Goal: Information Seeking & Learning: Learn about a topic

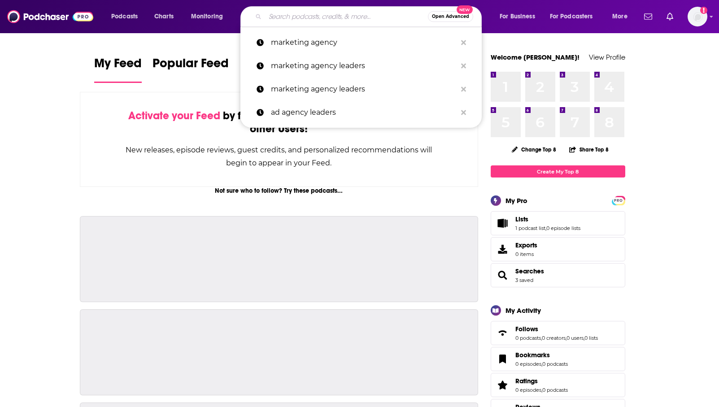
click at [362, 18] on input "Search podcasts, credits, & more..." at bounding box center [346, 16] width 163 height 14
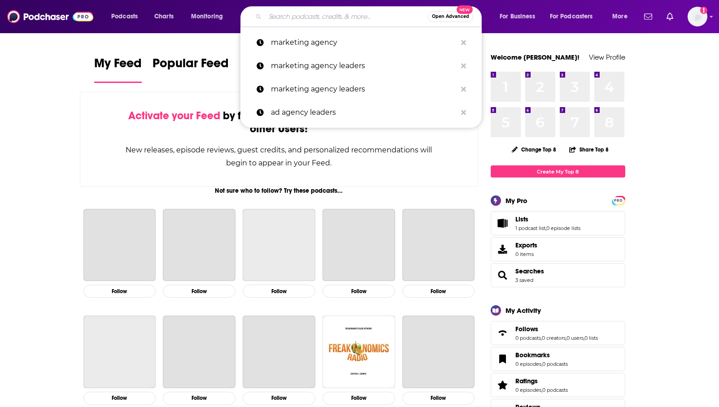
paste input "People with Purpose"
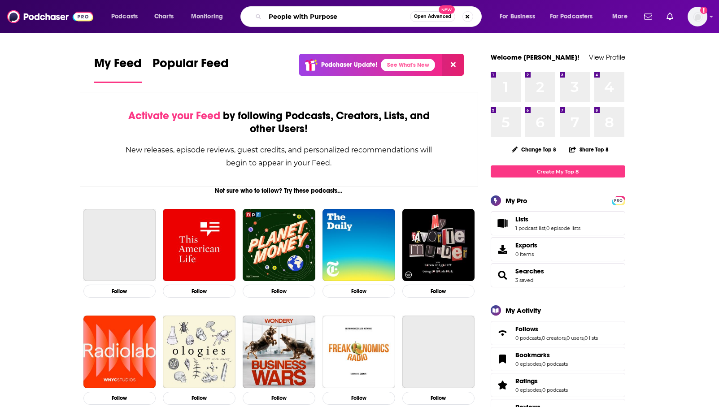
type input "People with Purpose"
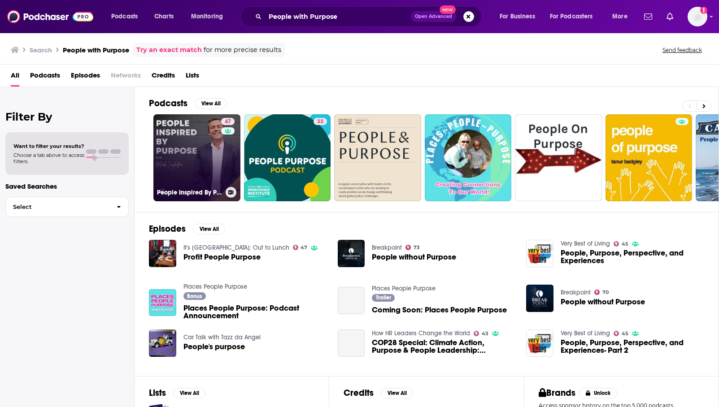
click at [209, 170] on link "47 People Inspired By Purpose - Purposely Podcast" at bounding box center [196, 157] width 87 height 87
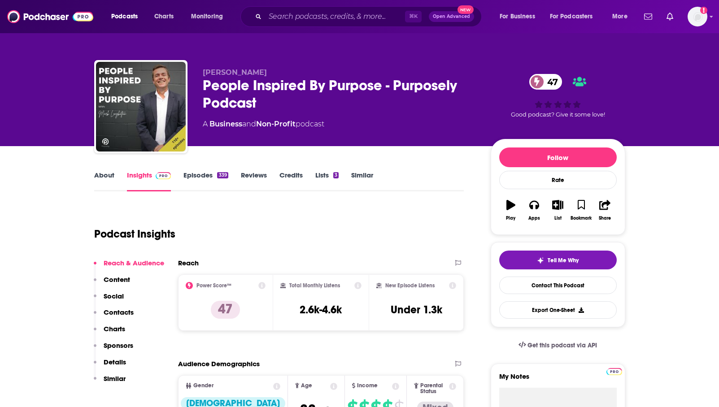
click at [109, 177] on link "About" at bounding box center [104, 181] width 20 height 21
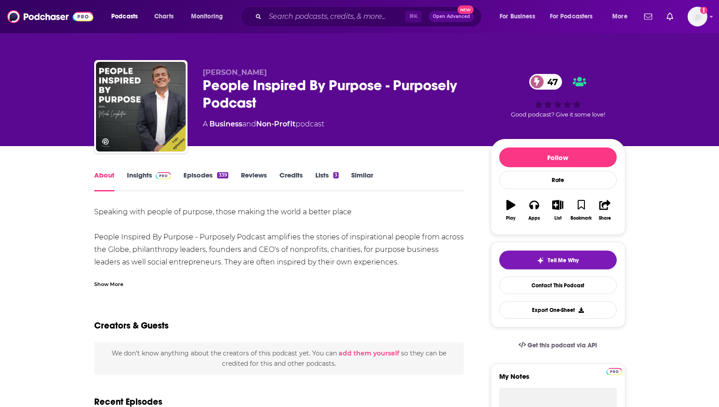
click at [111, 279] on div "Show More" at bounding box center [279, 280] width 370 height 15
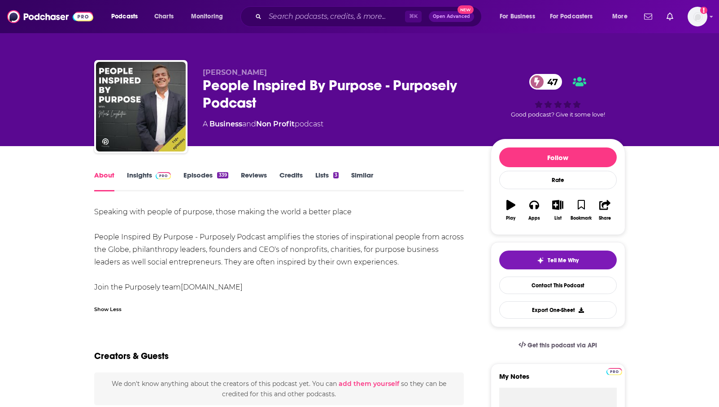
click at [149, 175] on link "Insights" at bounding box center [149, 181] width 44 height 21
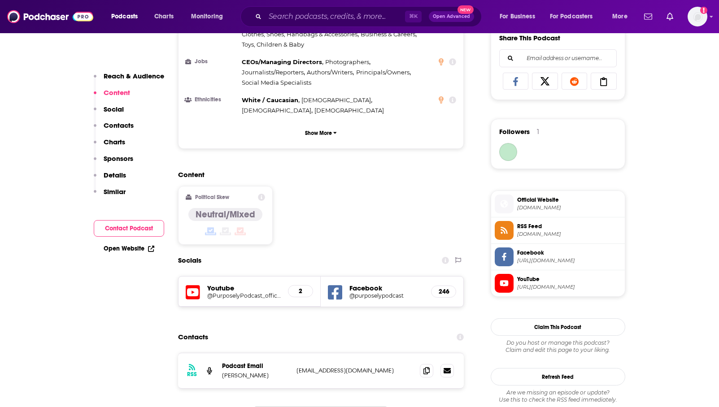
scroll to position [599, 0]
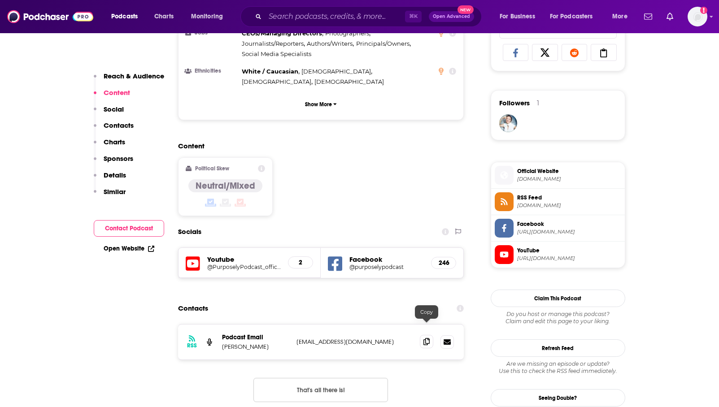
click at [422, 335] on span at bounding box center [426, 341] width 13 height 13
click at [354, 12] on input "Search podcasts, credits, & more..." at bounding box center [335, 16] width 140 height 14
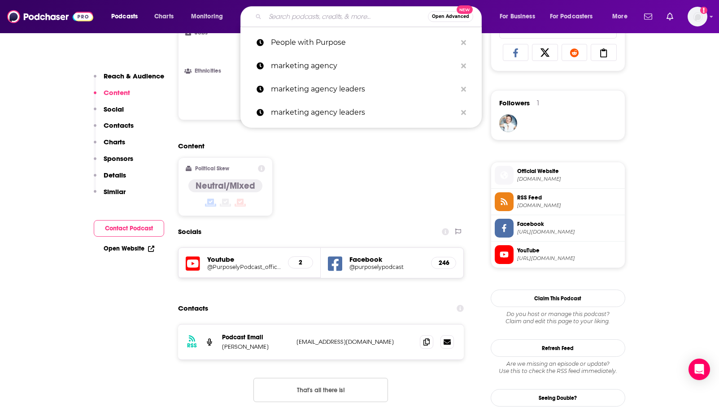
paste input "peak Up podcast"
type input "peak Up podcast"
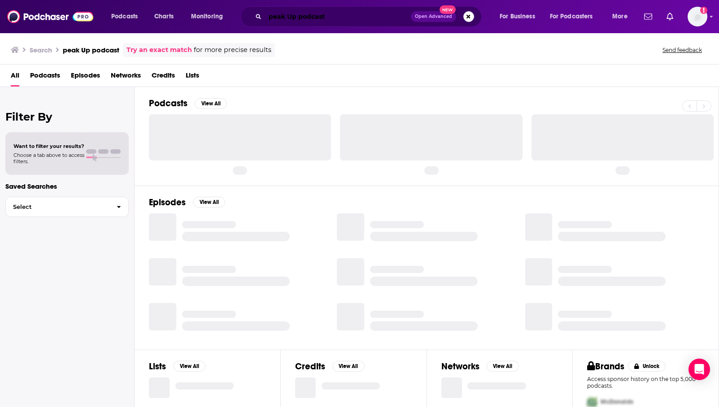
click at [269, 18] on input "peak Up podcast" at bounding box center [338, 16] width 146 height 14
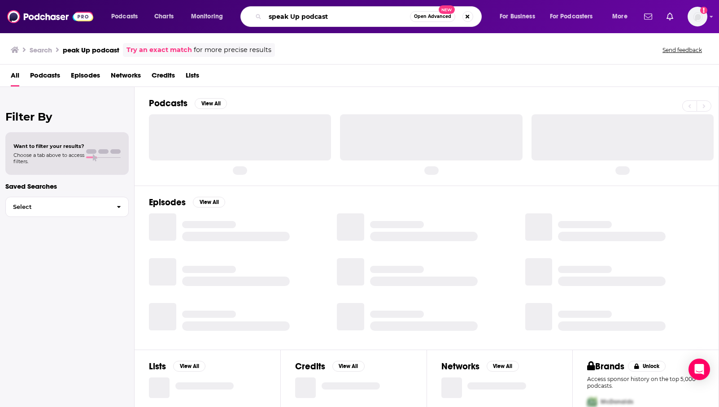
type input "speak Up podcast"
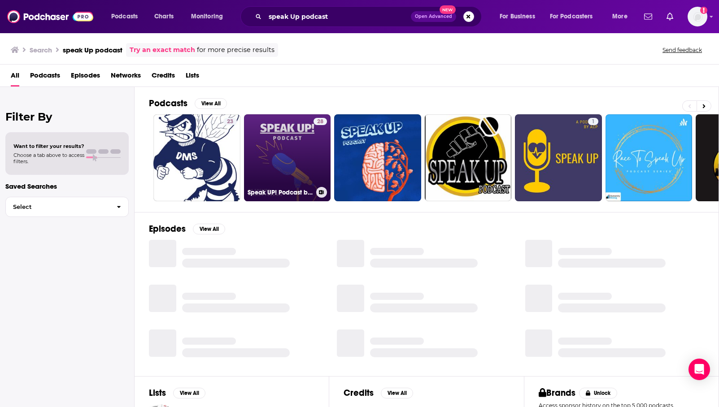
click at [289, 168] on link "28 Speak UP! Podcast by OK English" at bounding box center [287, 157] width 87 height 87
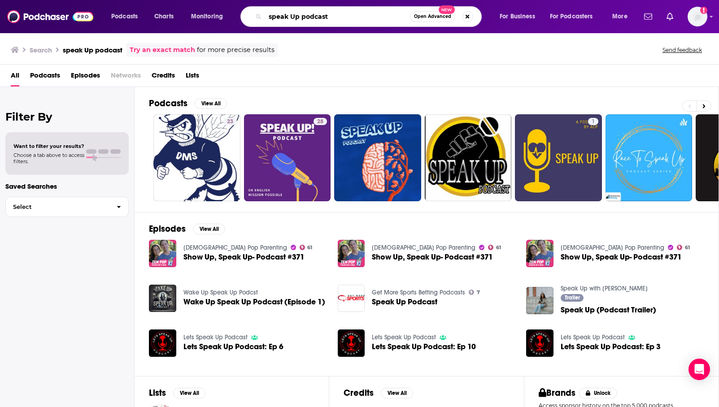
drag, startPoint x: 345, startPoint y: 16, endPoint x: 245, endPoint y: 16, distance: 99.6
click at [245, 16] on div "speak Up podcast Open Advanced New" at bounding box center [361, 16] width 241 height 21
click at [324, 15] on input "speak Up podcast" at bounding box center [337, 16] width 145 height 14
type input "speak Up"
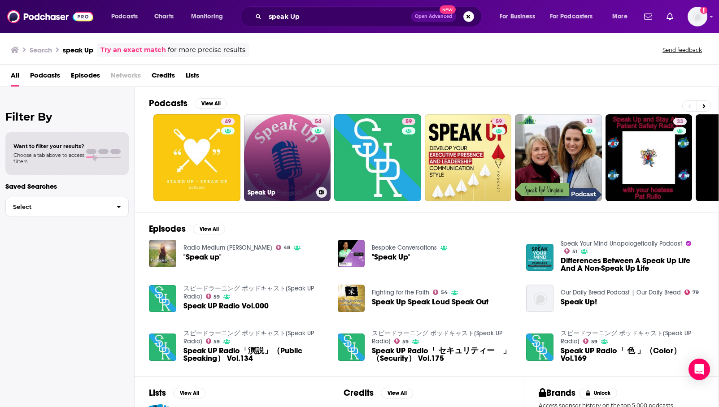
click at [294, 145] on link "54 Speak Up" at bounding box center [287, 157] width 87 height 87
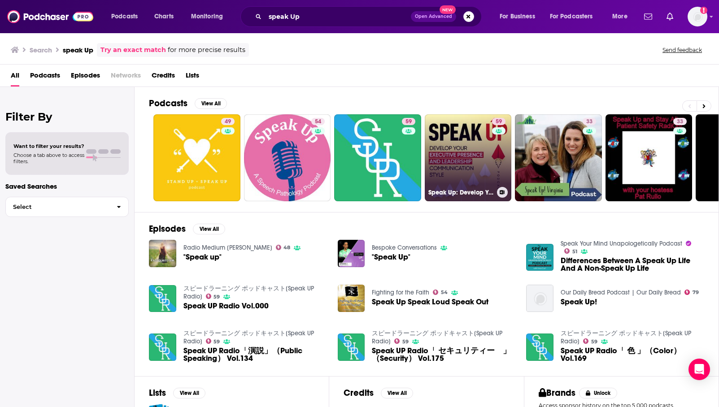
click at [450, 151] on link "59 Speak Up: Develop Your Executive Presence & Leadership Communication Style" at bounding box center [468, 157] width 87 height 87
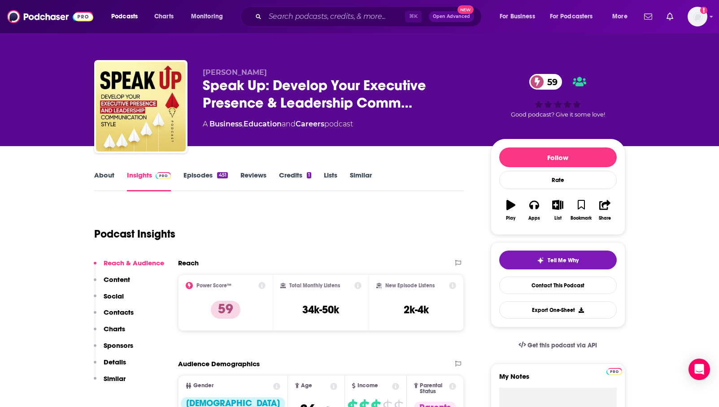
click at [108, 175] on link "About" at bounding box center [104, 181] width 20 height 21
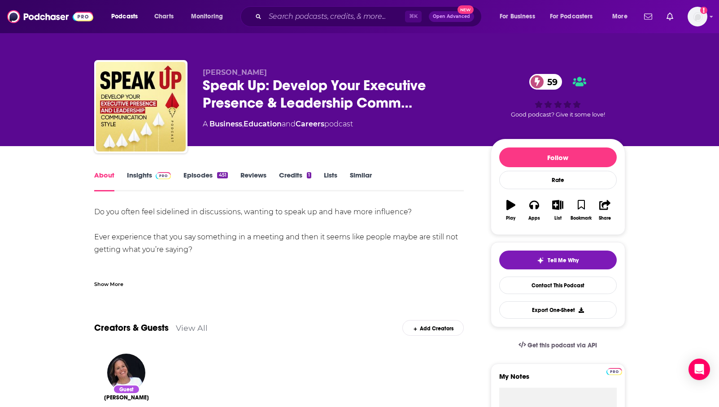
click at [328, 26] on div "⌘ K Open Advanced New" at bounding box center [361, 16] width 241 height 21
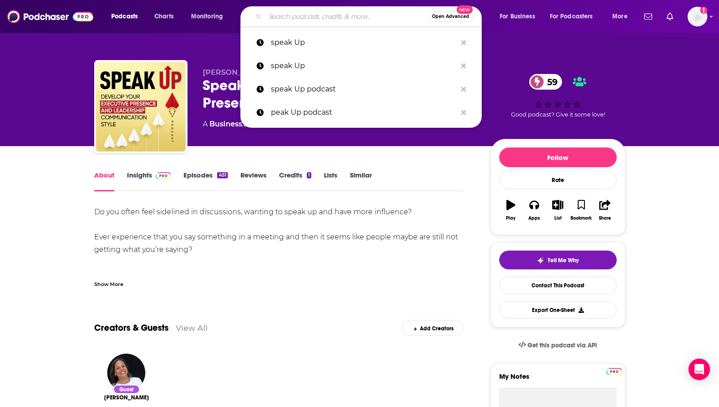
click at [328, 14] on input "Search podcasts, credits, & more..." at bounding box center [346, 16] width 163 height 14
paste input "Entrepreneur Perspectives"
type input "Entrepreneur Perspectives"
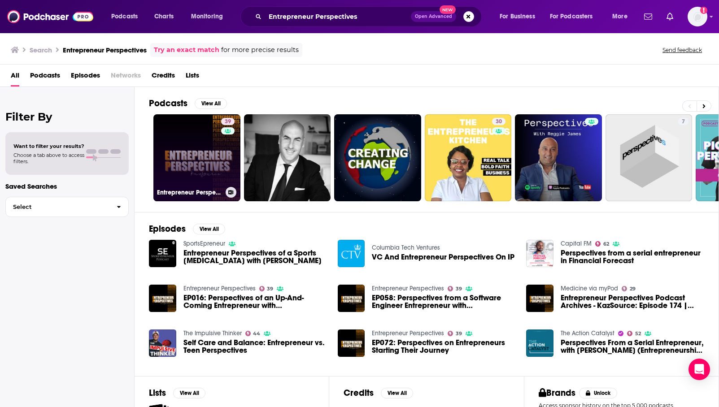
click at [179, 152] on link "39 Entrepreneur Perspectives" at bounding box center [196, 157] width 87 height 87
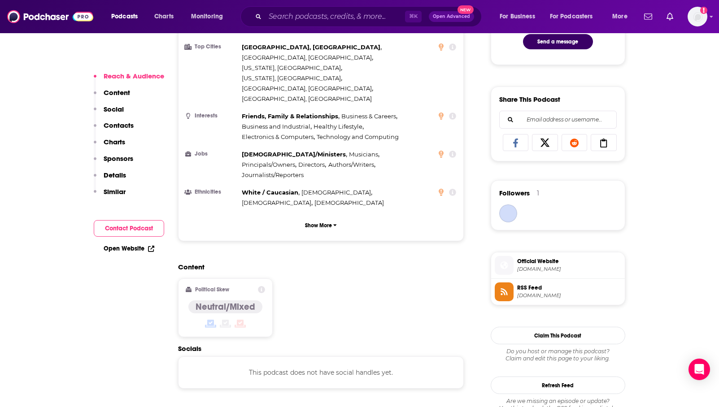
scroll to position [594, 0]
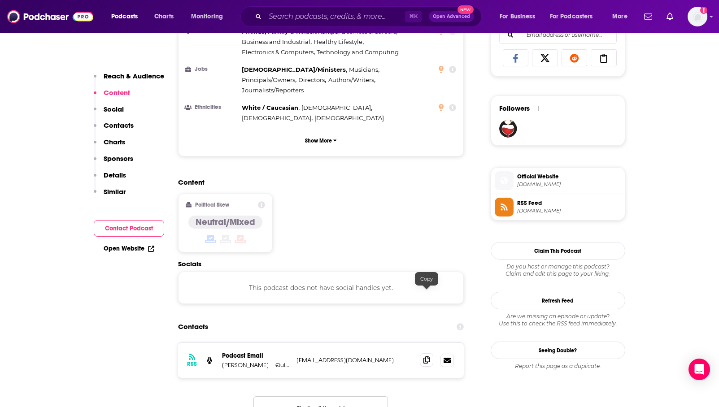
click at [427, 357] on icon at bounding box center [427, 360] width 6 height 7
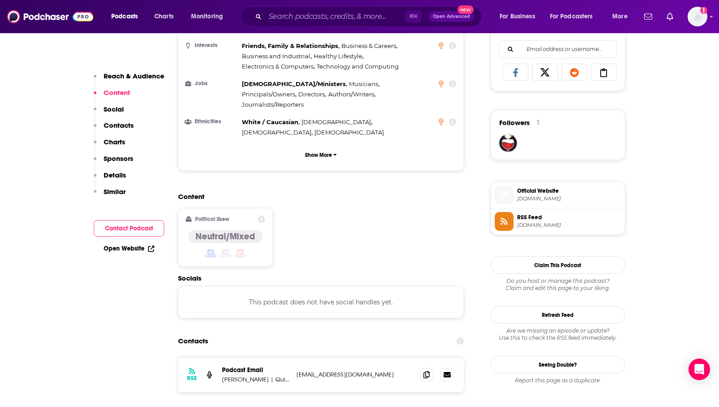
scroll to position [580, 0]
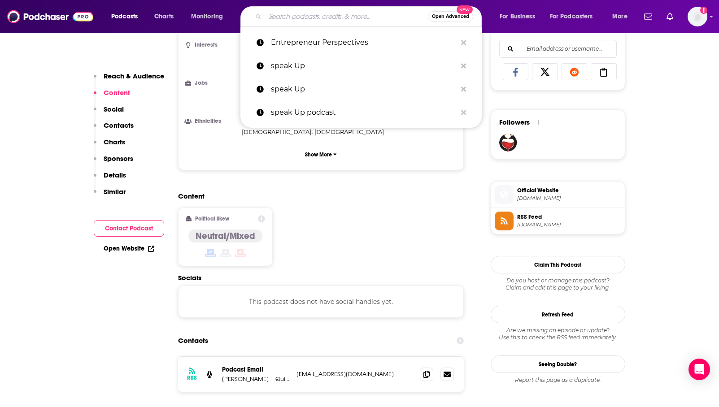
click at [321, 18] on input "Search podcasts, credits, & more..." at bounding box center [346, 16] width 163 height 14
paste input "Career Lessons"
type input "Career Lessons"
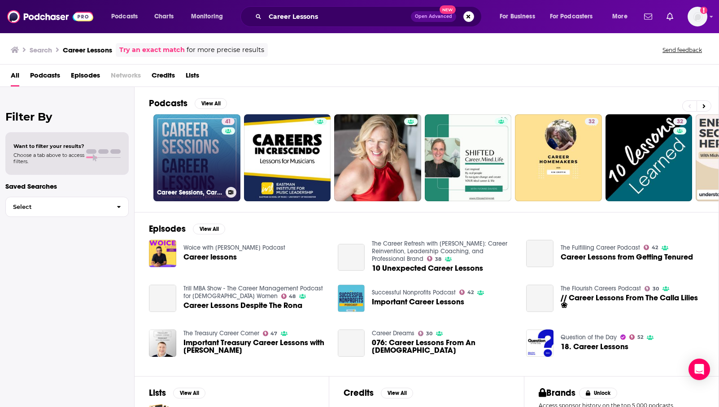
click at [201, 153] on link "41 Career Sessions, Career Lessons" at bounding box center [196, 157] width 87 height 87
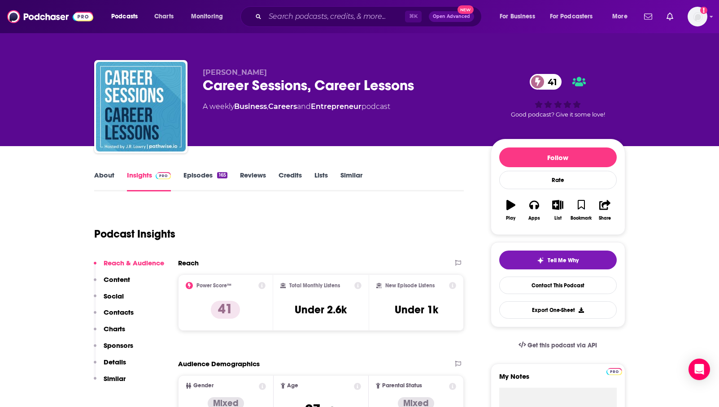
click at [105, 182] on link "About" at bounding box center [104, 181] width 20 height 21
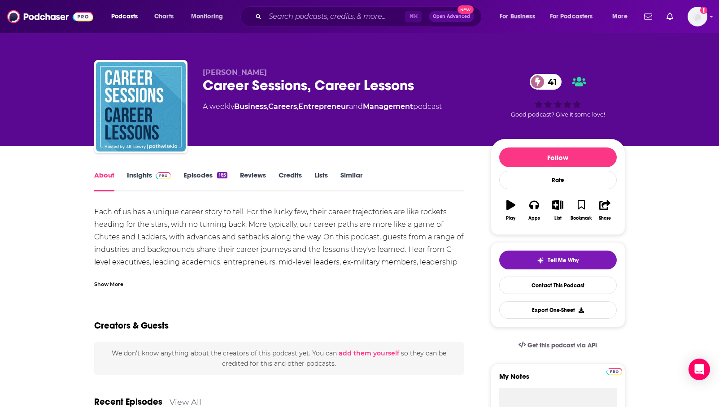
click at [149, 180] on link "Insights" at bounding box center [149, 181] width 44 height 21
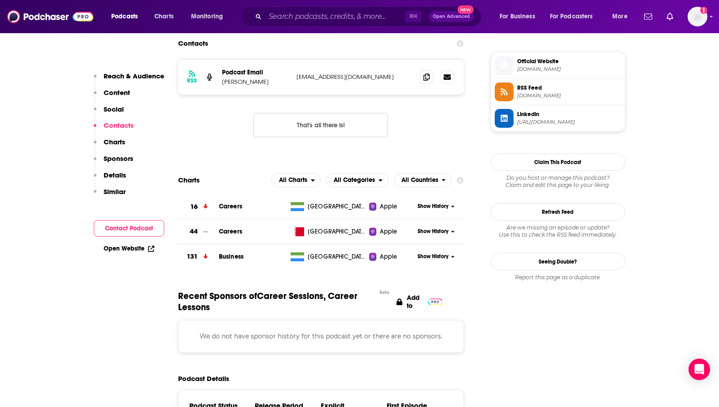
scroll to position [710, 0]
click at [426, 76] on icon at bounding box center [427, 76] width 6 height 7
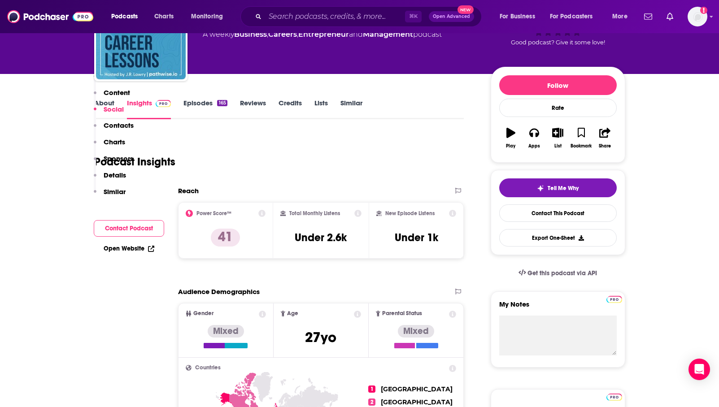
scroll to position [0, 0]
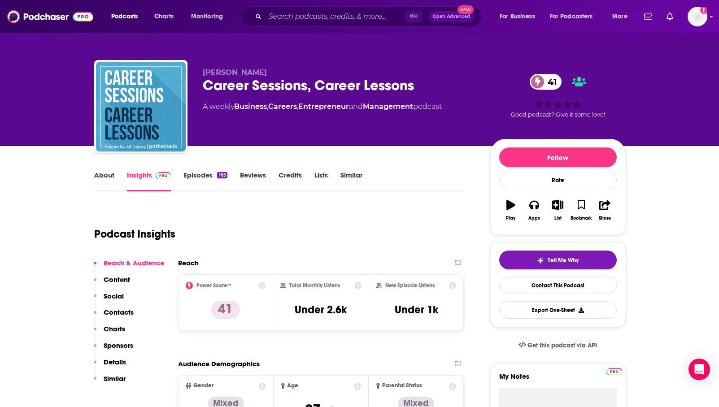
click at [100, 183] on link "About" at bounding box center [104, 181] width 20 height 21
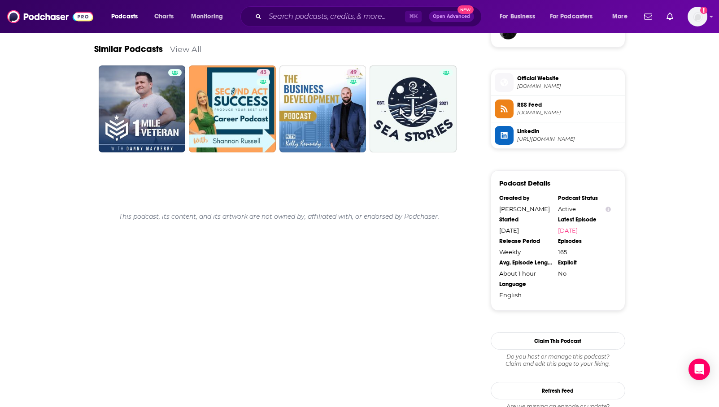
scroll to position [691, 0]
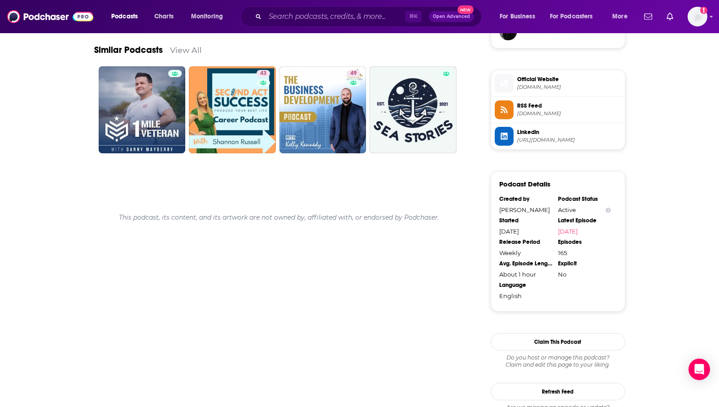
click at [527, 136] on span "Linkedin" at bounding box center [569, 132] width 104 height 8
